Goal: Navigation & Orientation: Find specific page/section

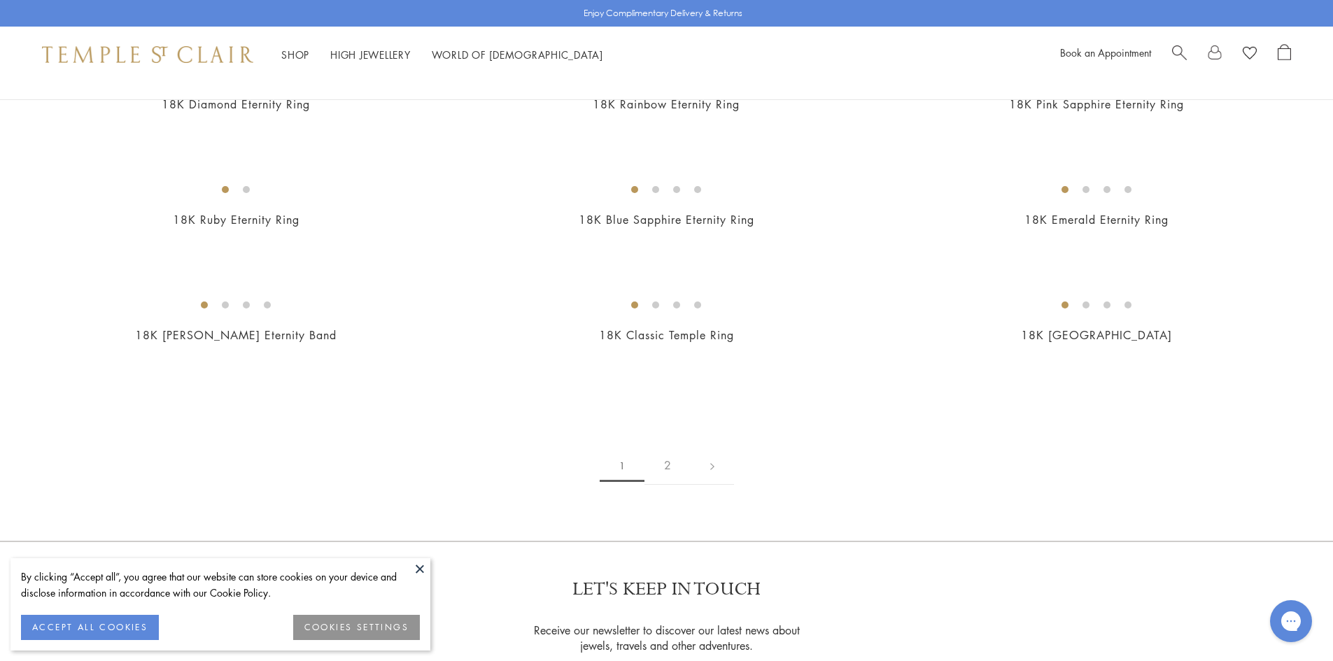
scroll to position [1767, 0]
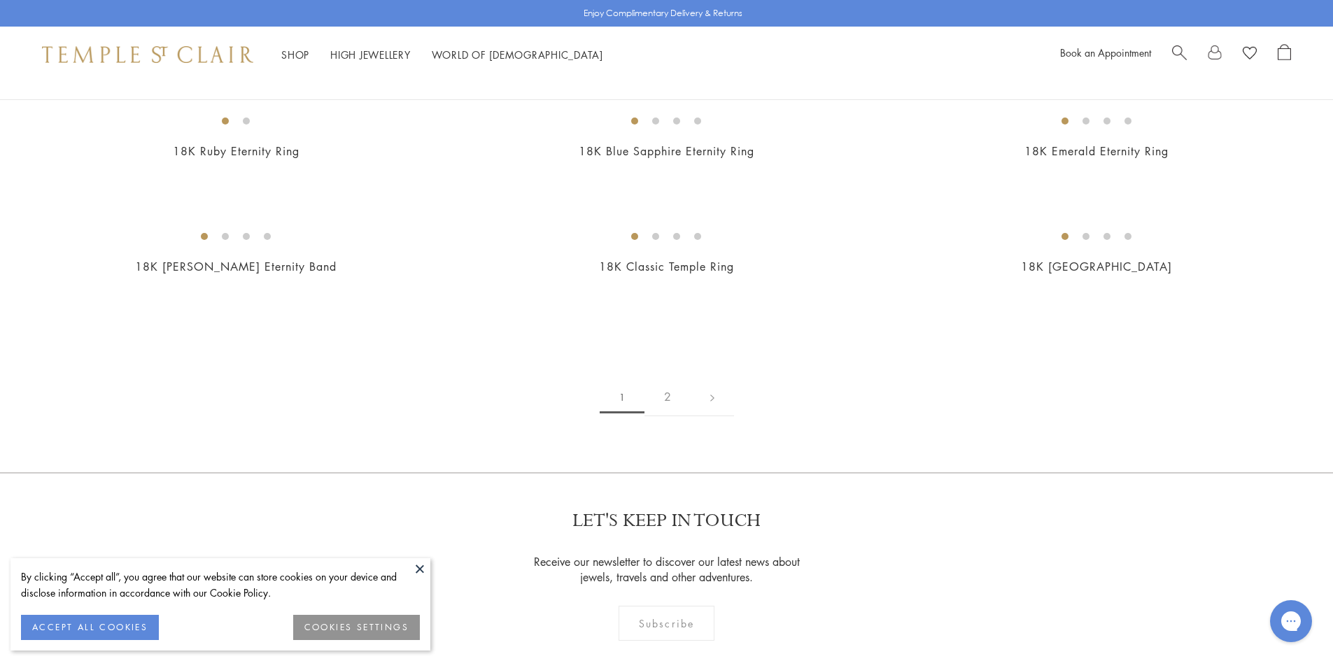
click at [421, 572] on button at bounding box center [419, 568] width 21 height 21
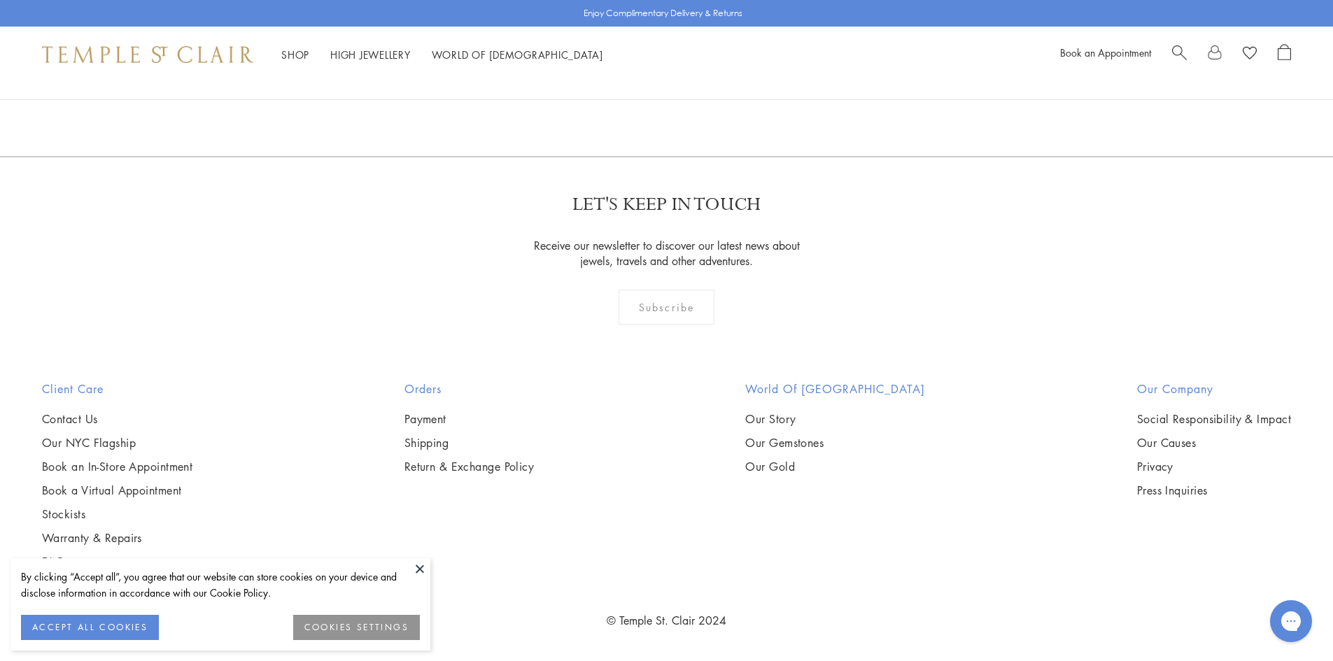
scroll to position [7229, 0]
click at [418, 564] on button at bounding box center [419, 568] width 21 height 21
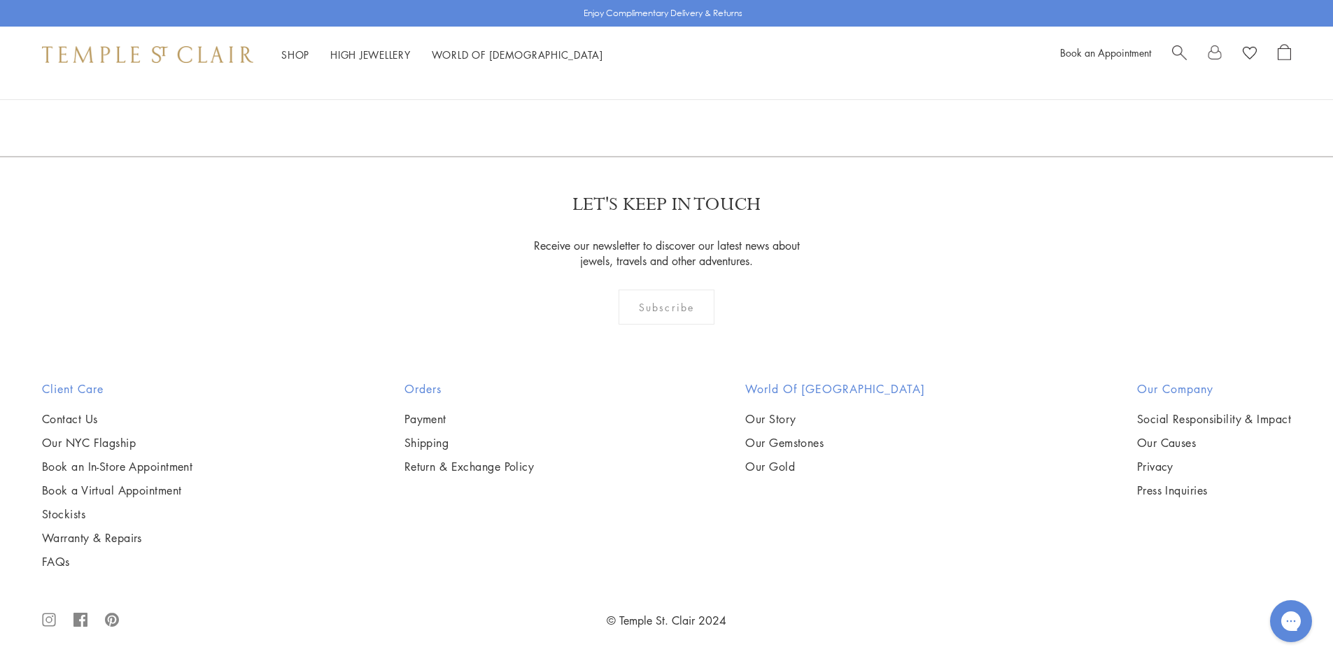
scroll to position [8082, 0]
click at [669, 100] on link "2" at bounding box center [667, 81] width 46 height 38
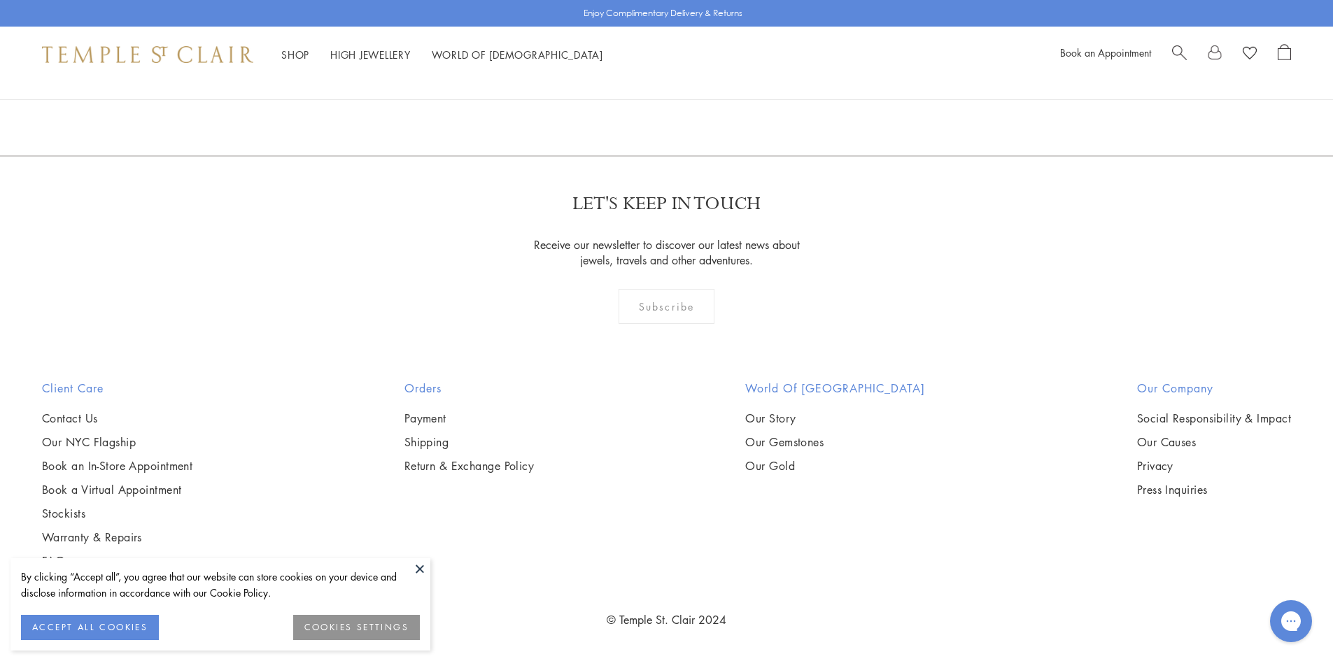
scroll to position [2718, 0]
